Goal: Information Seeking & Learning: Find specific fact

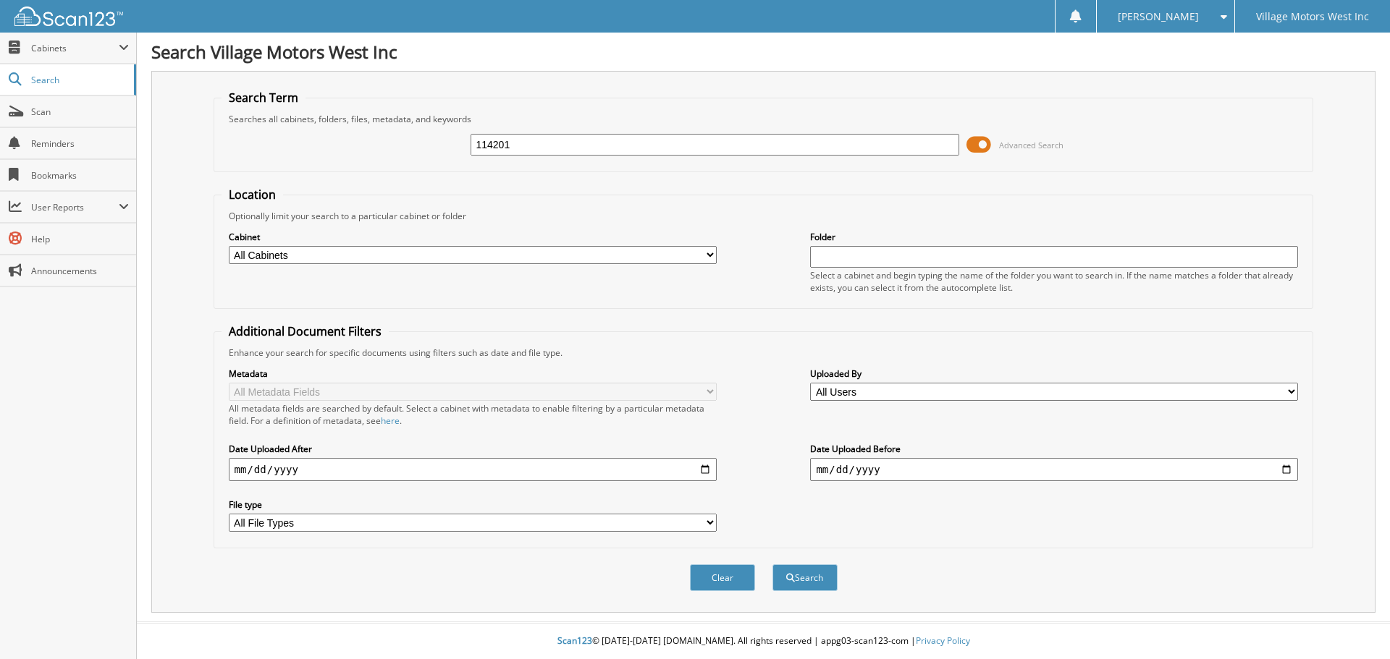
type input "114201"
click at [772, 565] on button "Search" at bounding box center [804, 578] width 65 height 27
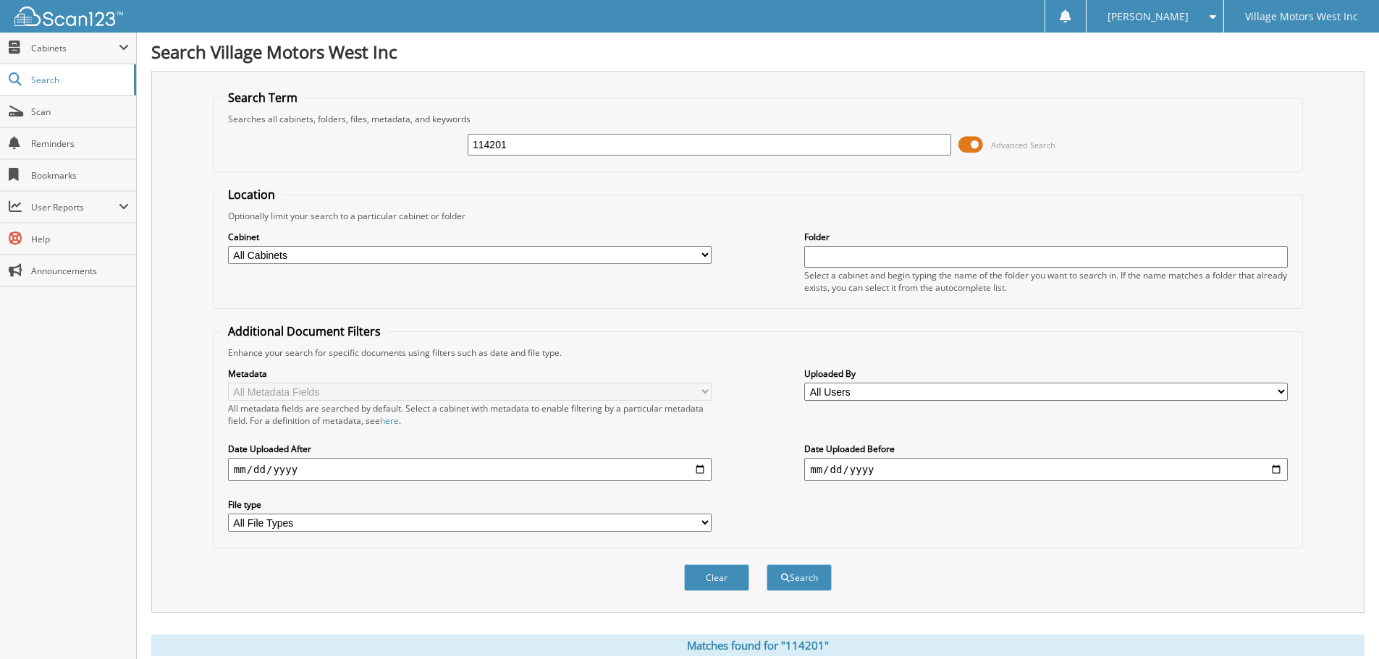
click at [534, 147] on input "114201" at bounding box center [710, 145] width 484 height 22
type input "114204"
click at [767, 565] on button "Search" at bounding box center [799, 578] width 65 height 27
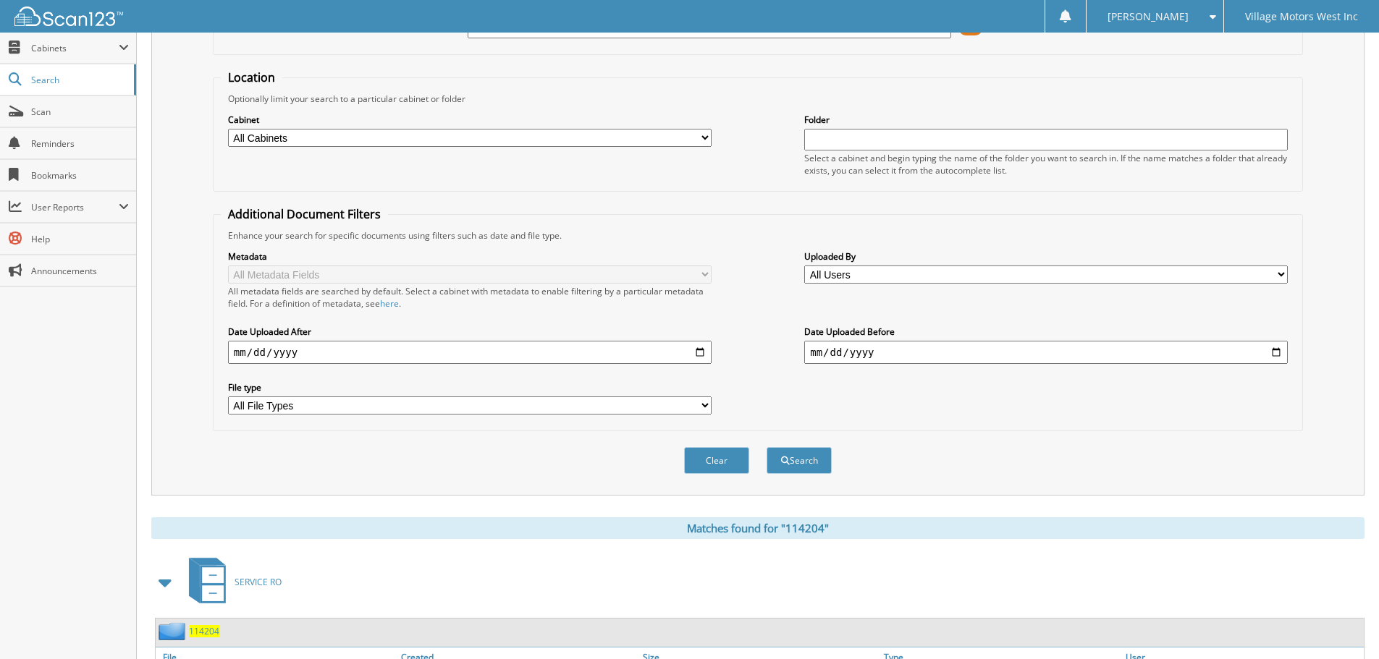
scroll to position [238, 0]
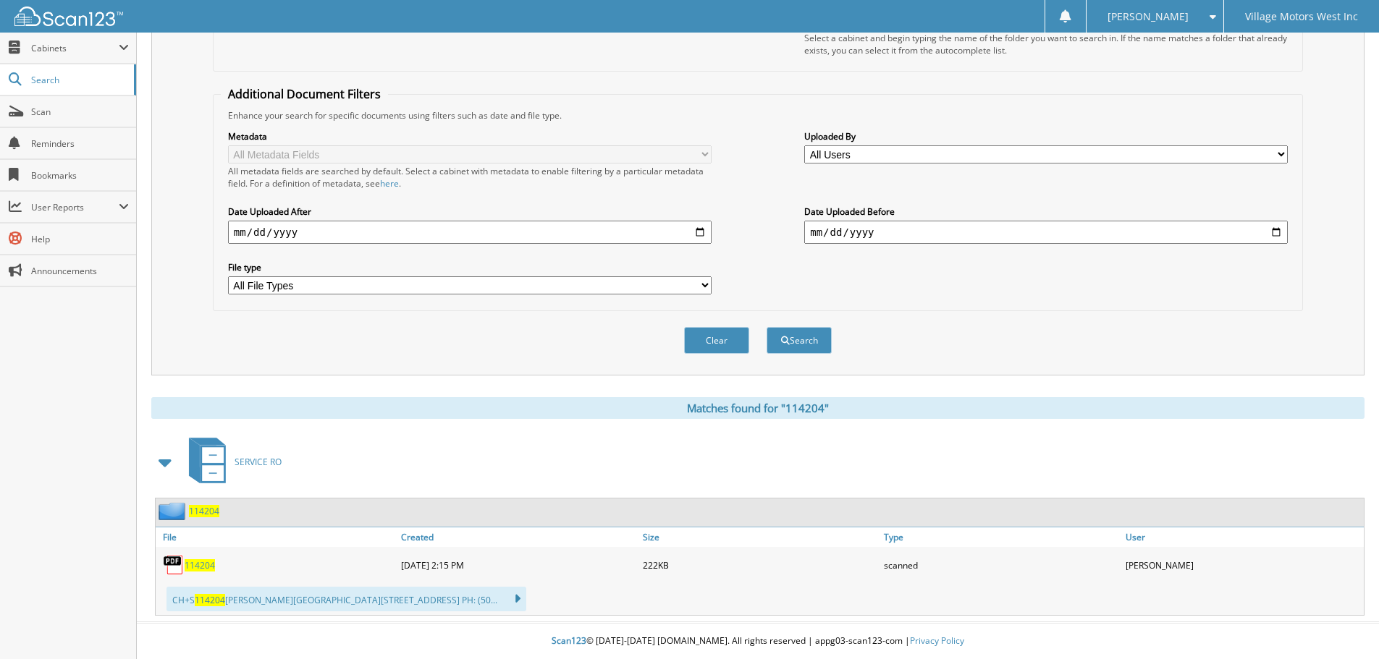
click at [210, 564] on span "114204" at bounding box center [200, 566] width 30 height 12
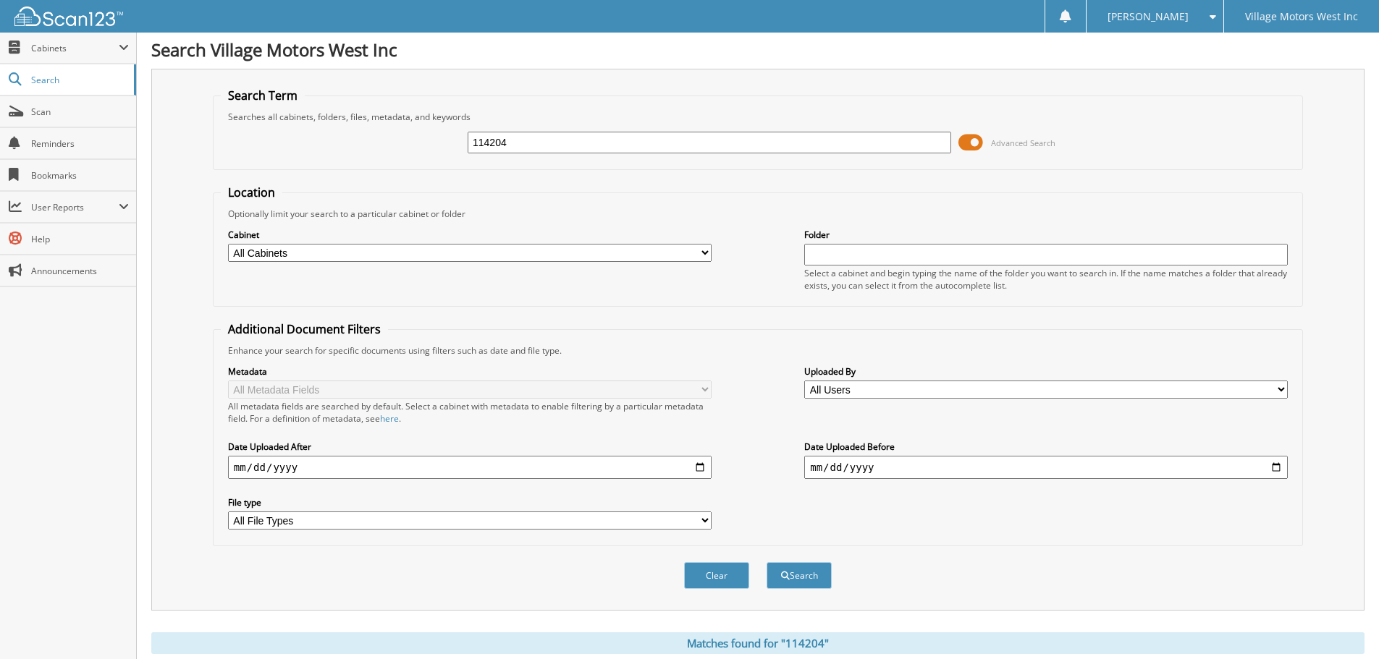
scroll to position [0, 0]
drag, startPoint x: 518, startPoint y: 143, endPoint x: 397, endPoint y: 139, distance: 121.7
click at [397, 139] on div "114204 Advanced Search" at bounding box center [758, 144] width 1074 height 39
type input "112850"
click at [767, 565] on button "Search" at bounding box center [799, 578] width 65 height 27
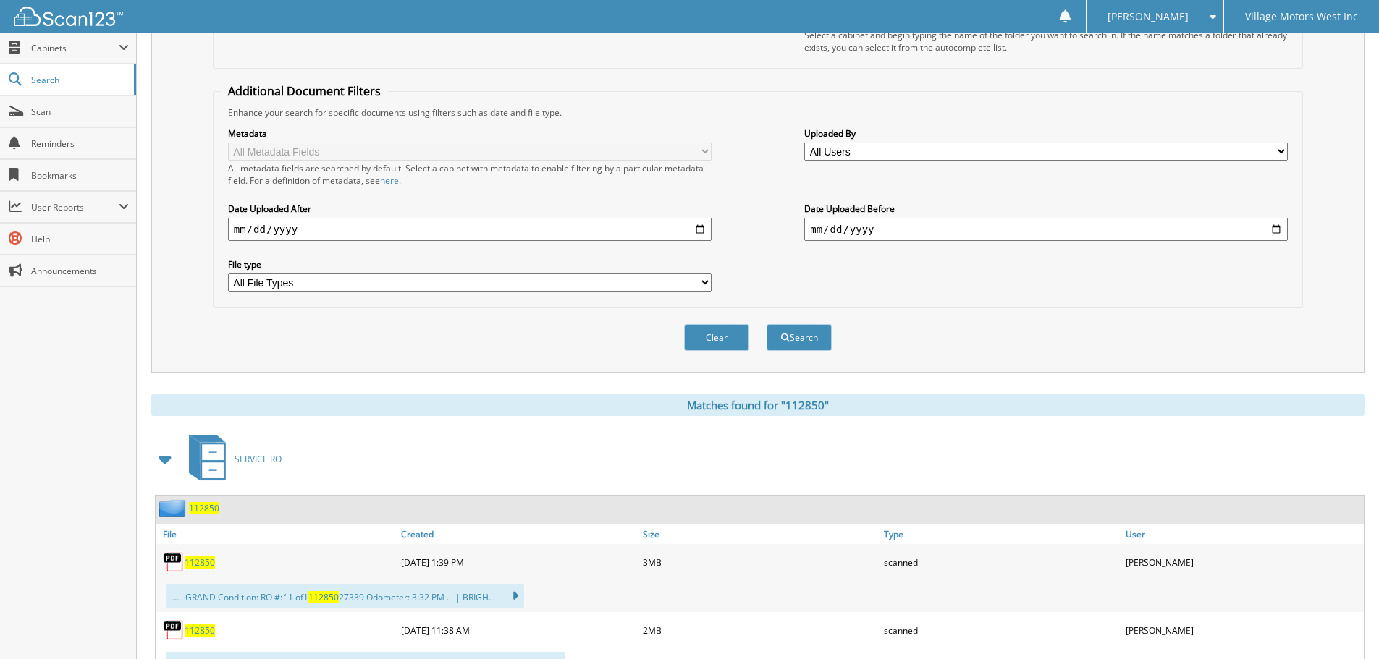
scroll to position [434, 0]
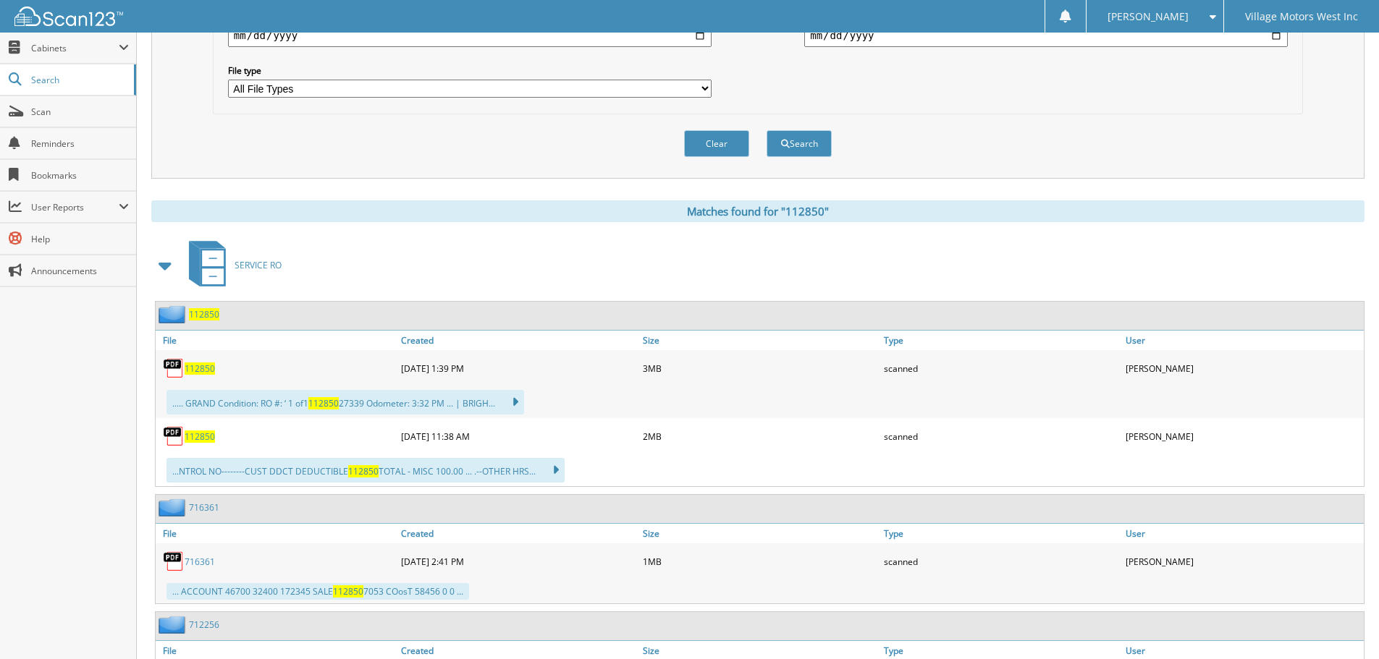
click at [204, 321] on span "112850" at bounding box center [204, 314] width 30 height 12
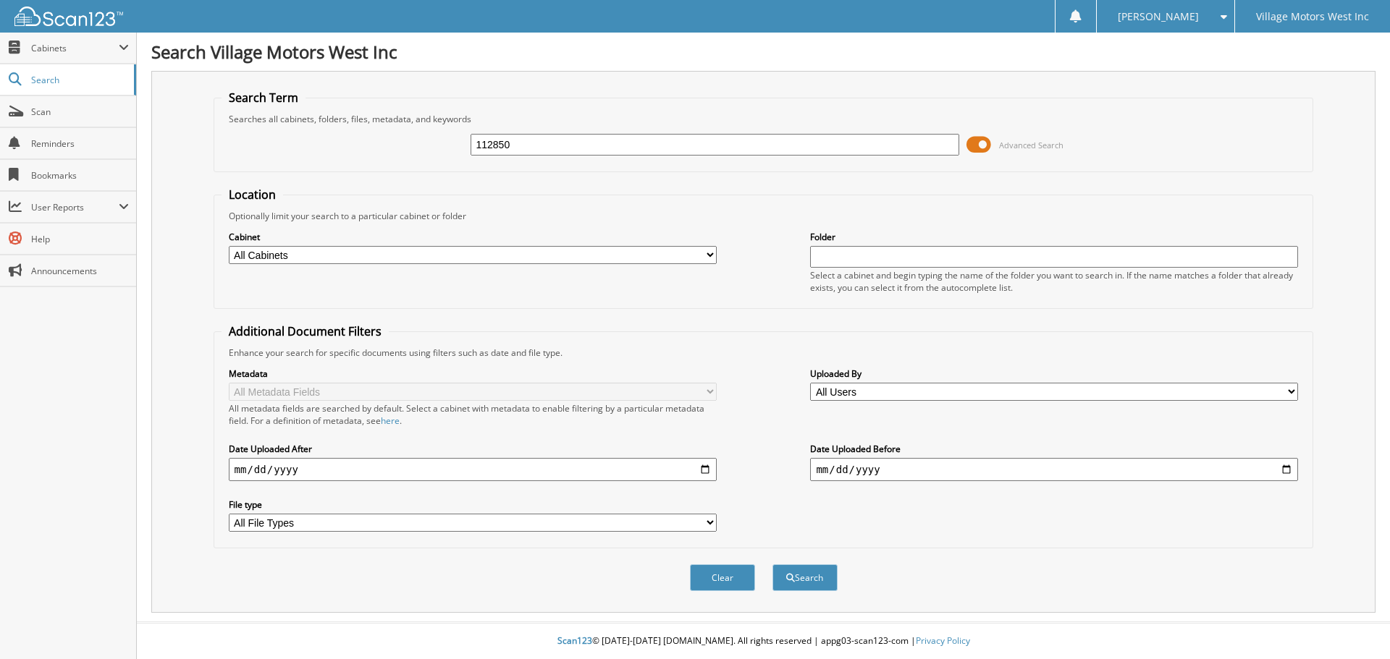
type input "112850"
click at [772, 565] on button "Search" at bounding box center [804, 578] width 65 height 27
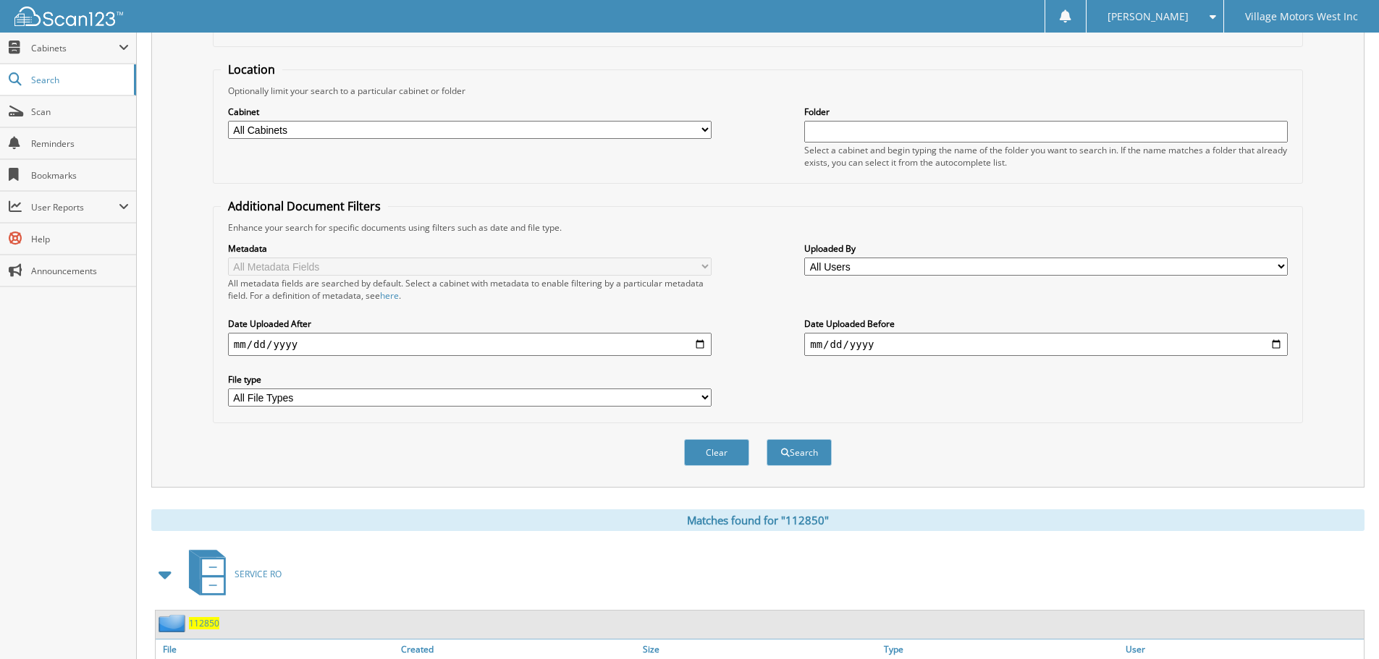
scroll to position [362, 0]
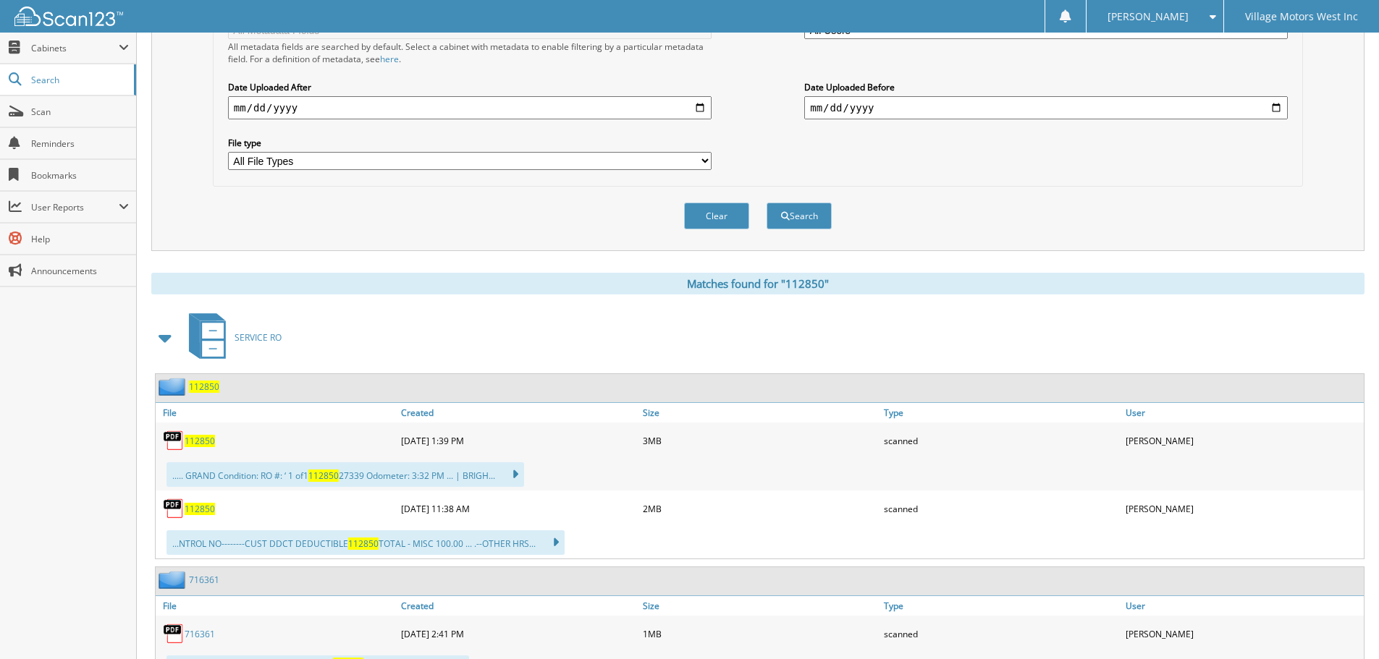
click at [195, 440] on span "112850" at bounding box center [200, 441] width 30 height 12
